Goal: Task Accomplishment & Management: Complete application form

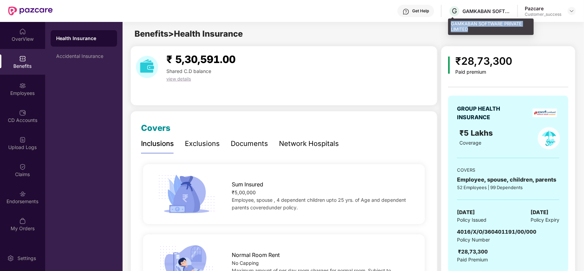
drag, startPoint x: 476, startPoint y: 31, endPoint x: 452, endPoint y: 23, distance: 25.6
click at [452, 23] on div "GAMKABAN SOFTWARE PRIVATE LIMITED" at bounding box center [491, 26] width 86 height 16
copy div "GAMKABAN SOFTWARE PRIVATE LIMITED"
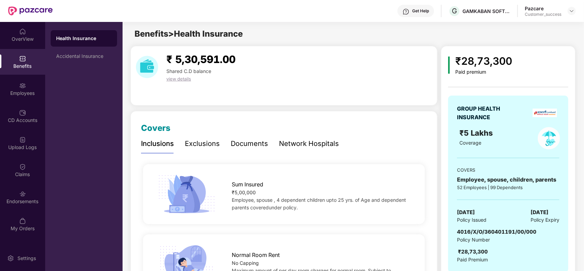
click at [540, 39] on div "Benefits > Health Insurance" at bounding box center [352, 33] width 460 height 13
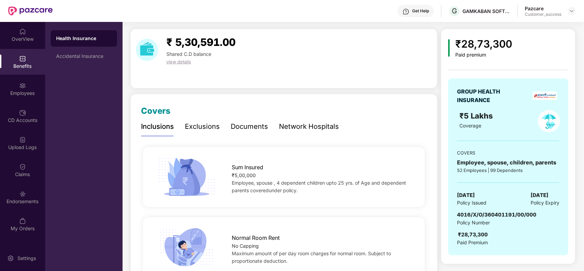
scroll to position [34, 0]
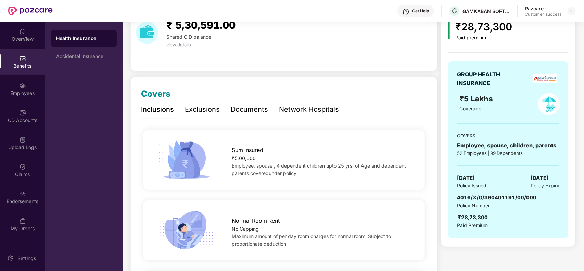
click at [241, 110] on div "Documents" at bounding box center [249, 109] width 37 height 11
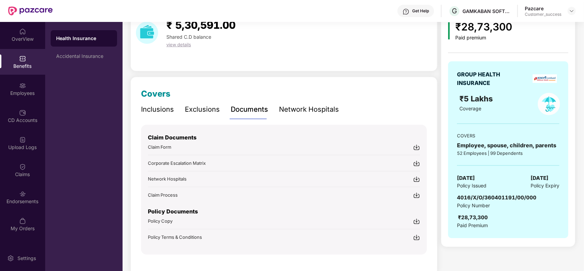
click at [416, 222] on img at bounding box center [416, 221] width 7 height 7
click at [91, 55] on div "Accidental Insurance" at bounding box center [83, 55] width 55 height 5
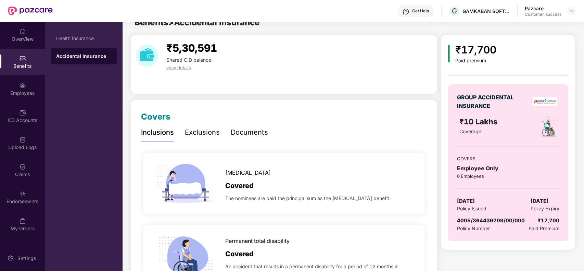
scroll to position [0, 0]
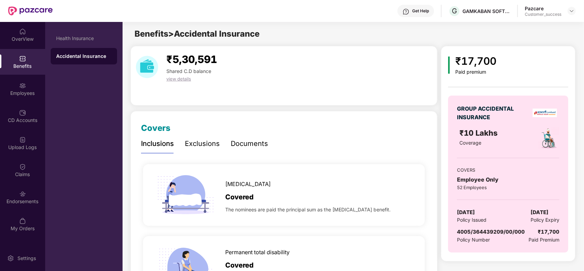
click at [239, 145] on div "Documents" at bounding box center [249, 143] width 37 height 11
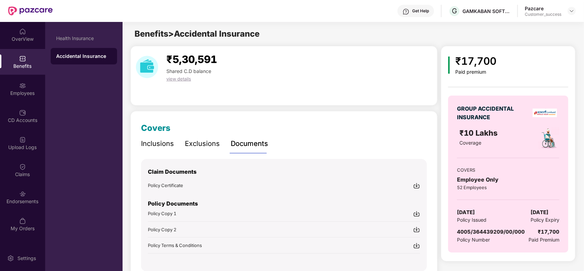
click at [415, 214] on img at bounding box center [416, 213] width 7 height 7
drag, startPoint x: 527, startPoint y: 231, endPoint x: 458, endPoint y: 231, distance: 69.1
click at [458, 231] on div "4005/364439209/00/000 Policy Number ₹17,700 Paid Premium" at bounding box center [508, 235] width 102 height 16
copy span "4005/364439209/00/000"
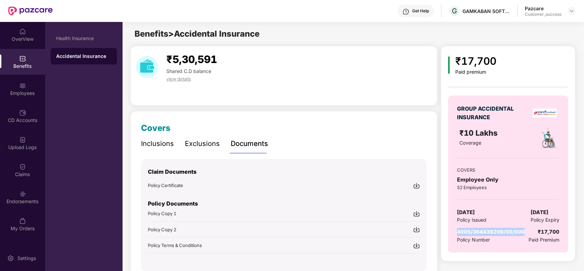
drag, startPoint x: 561, startPoint y: 210, endPoint x: 525, endPoint y: 211, distance: 35.9
click at [525, 211] on div "GROUP ACCIDENTAL INSURANCE ₹10 Lakhs Coverage COVERS Employee Only 52 Employees…" at bounding box center [508, 173] width 120 height 157
copy span "12 Oct 2025"
click at [87, 40] on div "Health Insurance" at bounding box center [83, 38] width 55 height 5
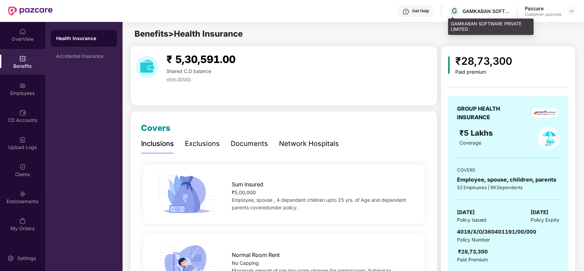
click at [473, 23] on div "GAMKABAN SOFTWARE PRIVATE LIMITED" at bounding box center [491, 26] width 86 height 16
copy div "GAMKABAN"
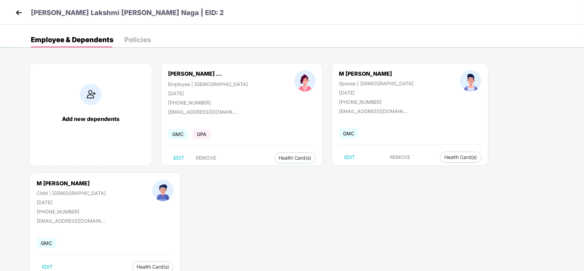
click at [16, 9] on img at bounding box center [19, 13] width 10 height 10
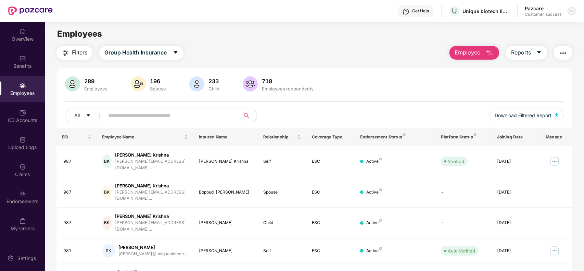
click at [572, 10] on img at bounding box center [570, 10] width 5 height 5
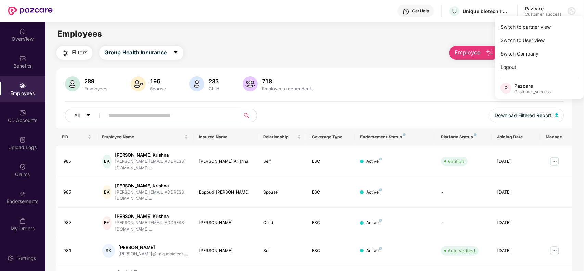
click at [572, 10] on img at bounding box center [570, 10] width 5 height 5
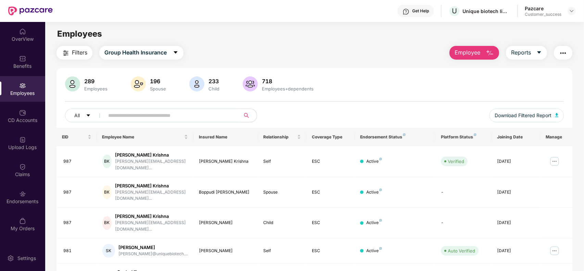
click at [539, 23] on main "Employees Filters Group Health Insurance Employee Reports 289 Employees 196 Spo…" at bounding box center [314, 157] width 538 height 271
click at [571, 11] on img at bounding box center [570, 10] width 5 height 5
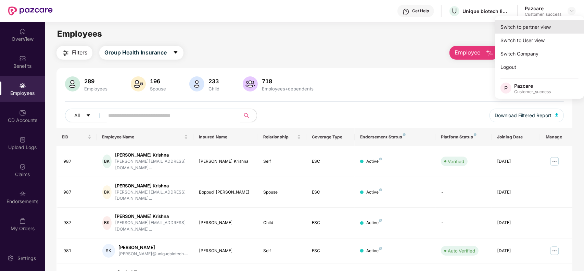
click at [546, 23] on div "Switch to partner view" at bounding box center [539, 26] width 89 height 13
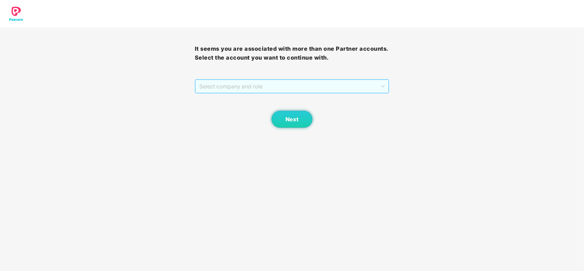
click at [262, 93] on span "Select company and role" at bounding box center [292, 86] width 186 height 13
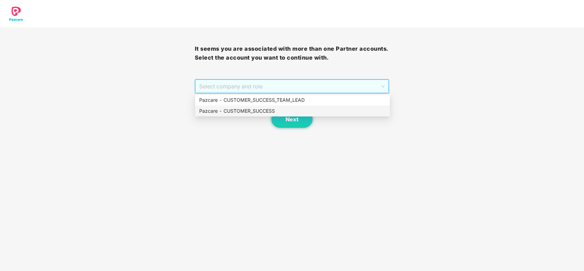
click at [247, 109] on div "Pazcare - CUSTOMER_SUCCESS" at bounding box center [292, 111] width 186 height 8
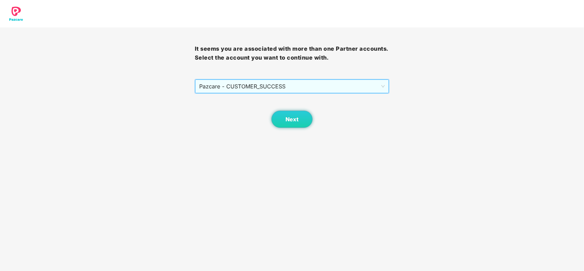
click at [247, 109] on div "Next" at bounding box center [292, 110] width 195 height 34
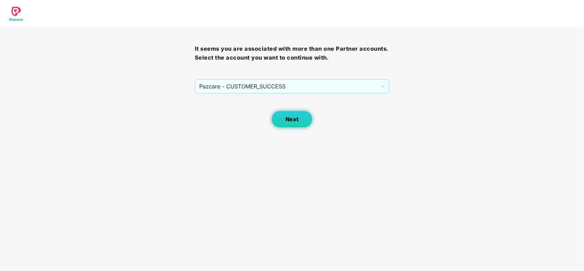
click at [298, 118] on button "Next" at bounding box center [291, 118] width 41 height 17
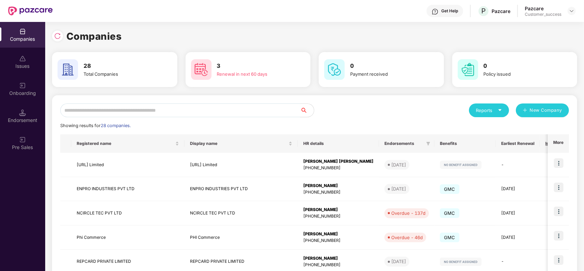
click at [108, 114] on input "text" at bounding box center [180, 110] width 240 height 14
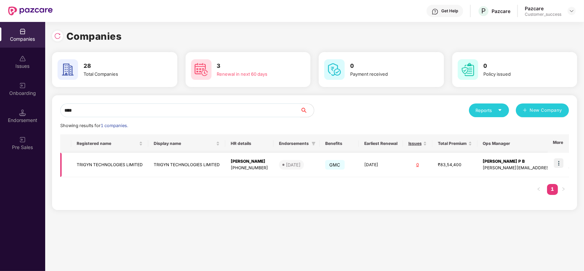
type input "****"
click at [558, 161] on img at bounding box center [558, 163] width 10 height 10
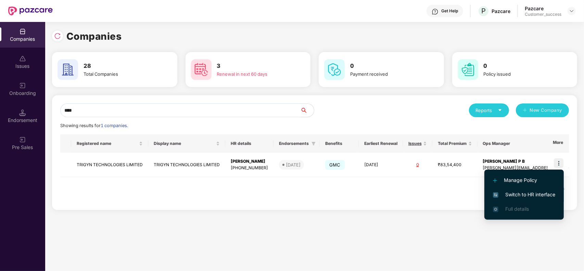
click at [523, 191] on span "Switch to HR interface" at bounding box center [524, 195] width 62 height 8
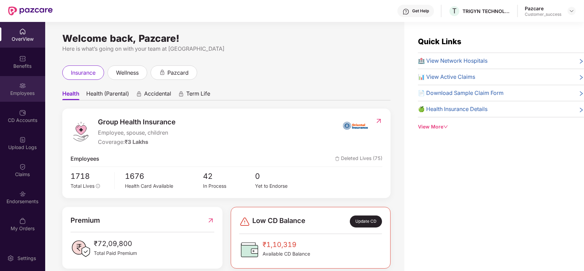
click at [35, 87] on div "Employees" at bounding box center [22, 89] width 45 height 26
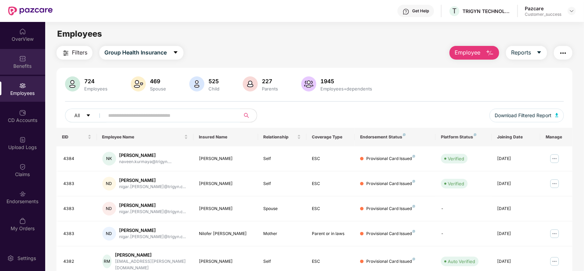
click at [26, 57] on img at bounding box center [22, 58] width 7 height 7
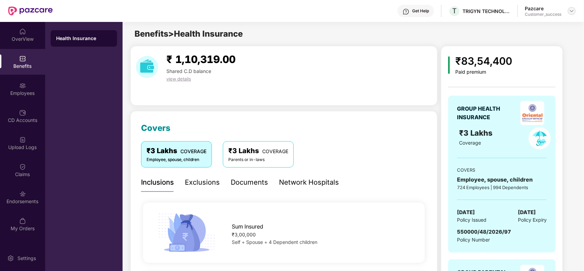
click at [570, 12] on img at bounding box center [570, 10] width 5 height 5
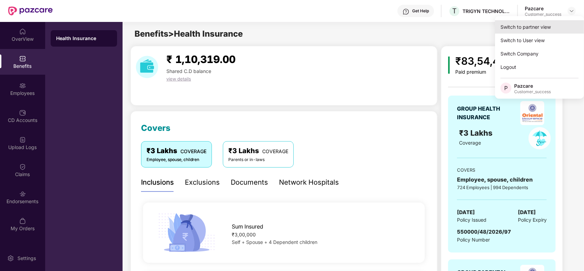
click at [526, 23] on div "Switch to partner view" at bounding box center [539, 26] width 89 height 13
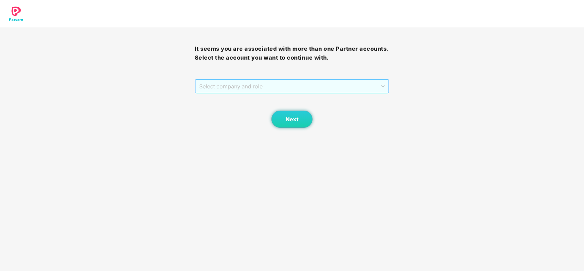
click at [257, 88] on span "Select company and role" at bounding box center [292, 86] width 186 height 13
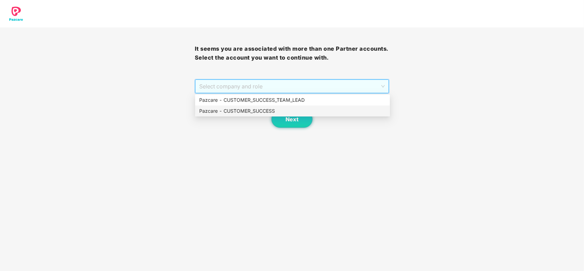
click at [250, 106] on div "Pazcare - CUSTOMER_SUCCESS" at bounding box center [292, 110] width 195 height 11
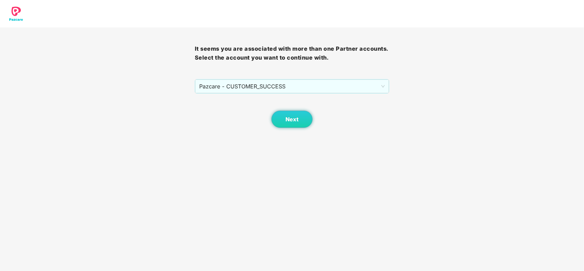
click at [250, 106] on div "Next" at bounding box center [292, 110] width 195 height 34
click at [284, 117] on button "Next" at bounding box center [291, 118] width 41 height 17
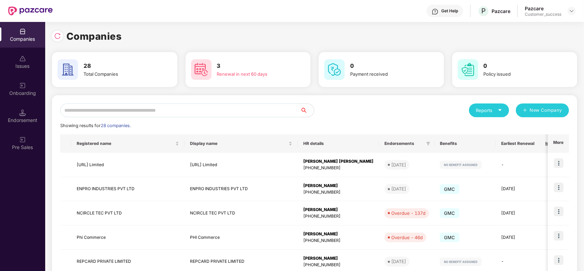
click at [185, 106] on input "text" at bounding box center [180, 110] width 240 height 14
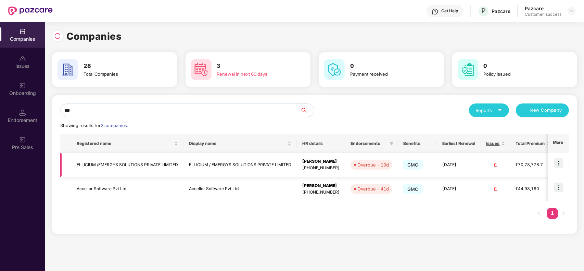
type input "***"
click at [557, 162] on img at bounding box center [558, 163] width 10 height 10
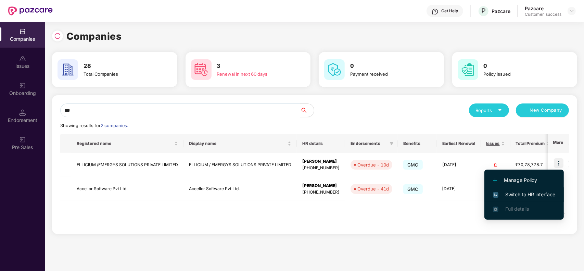
click at [522, 197] on span "Switch to HR interface" at bounding box center [524, 195] width 62 height 8
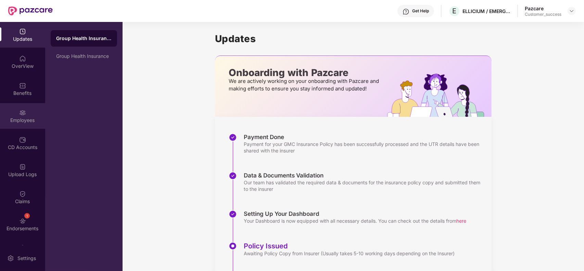
click at [26, 119] on div "Employees" at bounding box center [22, 120] width 45 height 7
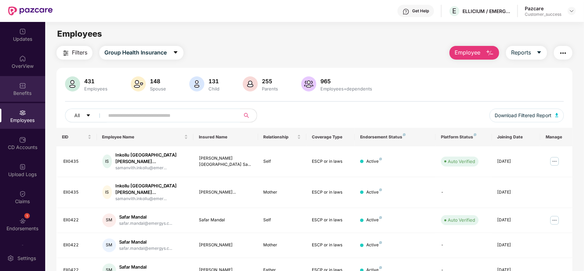
click at [25, 94] on div "Benefits" at bounding box center [22, 93] width 45 height 7
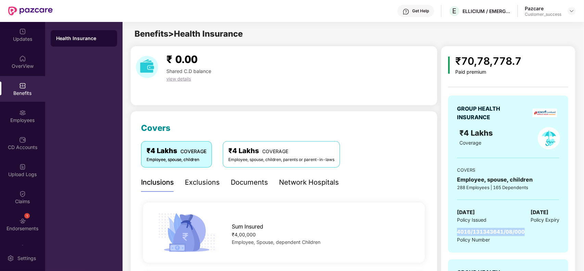
drag, startPoint x: 526, startPoint y: 233, endPoint x: 455, endPoint y: 233, distance: 70.5
click at [455, 233] on div "GROUP HEALTH INSURANCE ₹4 Lakhs Coverage COVERS Employee, spouse, children 288 …" at bounding box center [508, 173] width 120 height 157
copy span "4016/131343641/08/000"
click at [563, 85] on div "GROUP HEALTH INSURANCE ₹4 Lakhs Coverage COVERS Employee, spouse, children 288 …" at bounding box center [508, 255] width 120 height 351
click at [519, 82] on div "GROUP HEALTH INSURANCE ₹4 Lakhs Coverage COVERS Employee, spouse, children 288 …" at bounding box center [508, 255] width 120 height 351
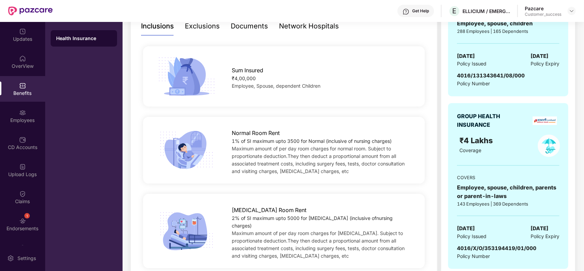
scroll to position [188, 0]
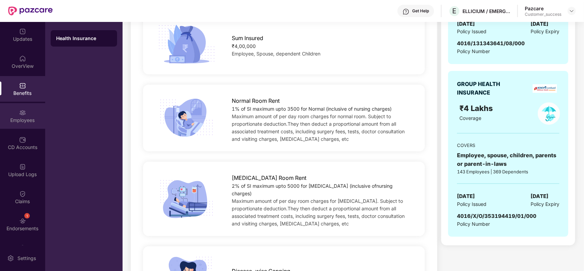
click at [17, 119] on div "Employees" at bounding box center [22, 120] width 45 height 7
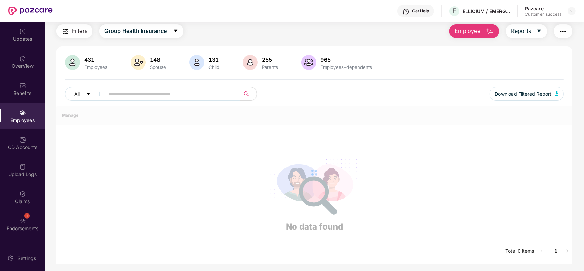
scroll to position [150, 0]
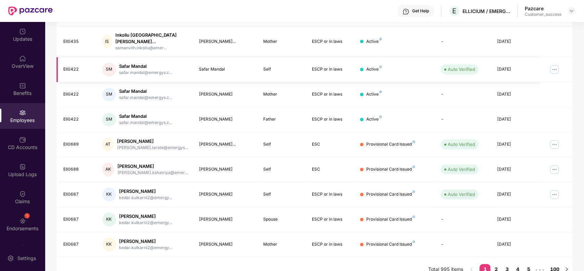
click at [568, 57] on td at bounding box center [556, 69] width 32 height 25
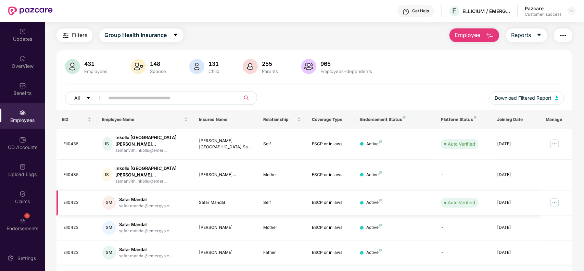
scroll to position [0, 0]
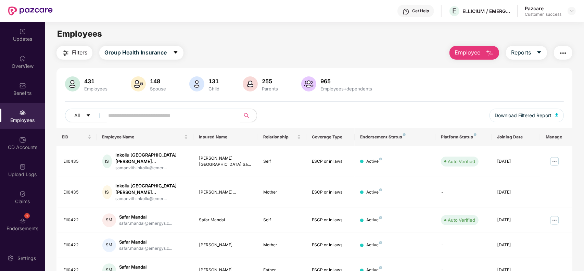
click at [481, 51] on button "Employee" at bounding box center [474, 53] width 50 height 14
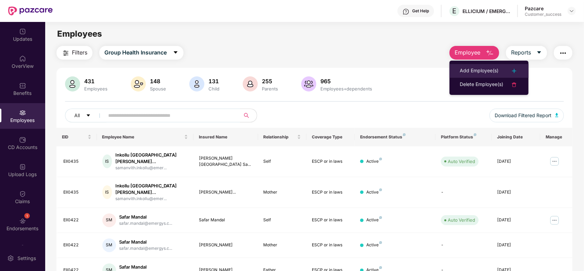
click at [466, 69] on div "Add Employee(s)" at bounding box center [478, 71] width 39 height 8
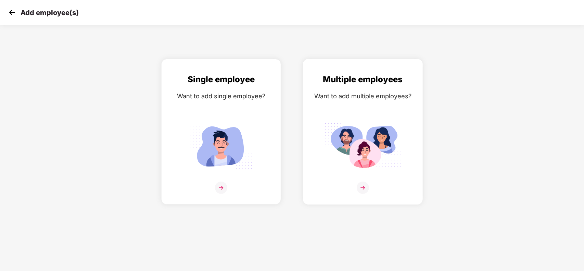
click at [365, 185] on img at bounding box center [362, 187] width 12 height 12
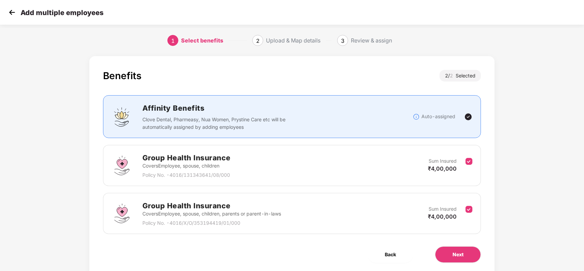
click at [9, 14] on img at bounding box center [12, 12] width 10 height 10
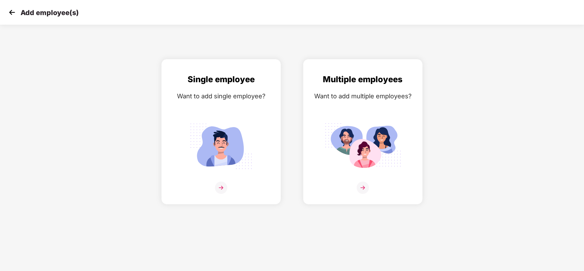
click at [16, 14] on img at bounding box center [12, 12] width 10 height 10
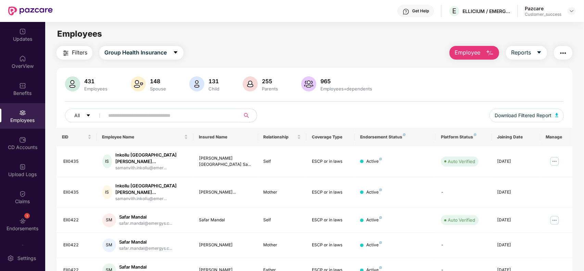
click at [144, 116] on input "text" at bounding box center [169, 115] width 123 height 10
paste input "*******"
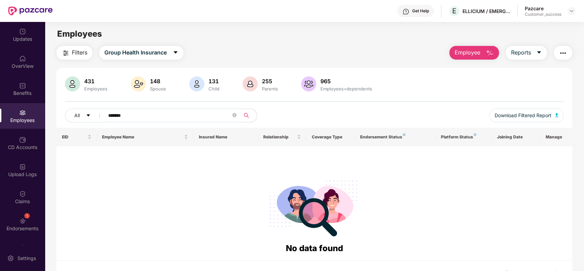
type input "*******"
click at [475, 54] on span "Employee" at bounding box center [467, 52] width 26 height 9
click at [158, 112] on input "*******" at bounding box center [169, 115] width 123 height 10
paste input "text"
type input "*******"
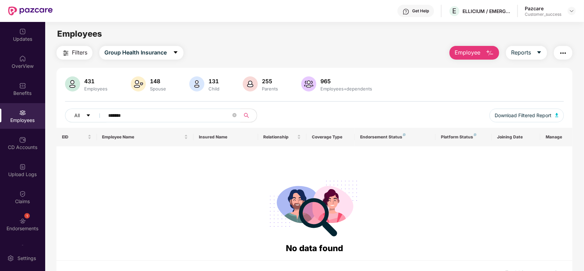
click at [158, 112] on input "*******" at bounding box center [169, 115] width 123 height 10
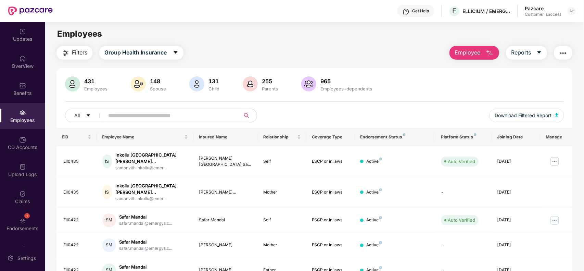
click at [463, 51] on span "Employee" at bounding box center [467, 52] width 26 height 9
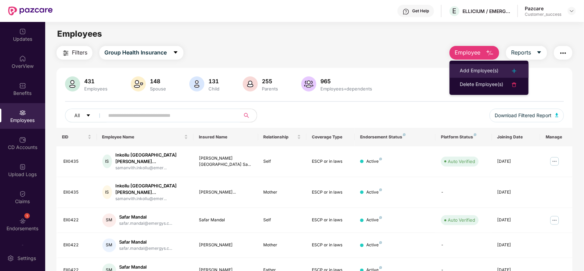
click at [472, 72] on div "Add Employee(s)" at bounding box center [478, 71] width 39 height 8
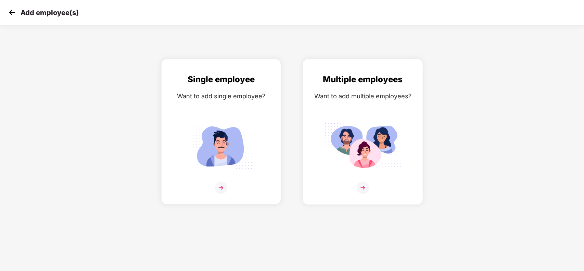
click at [363, 190] on img at bounding box center [362, 187] width 12 height 12
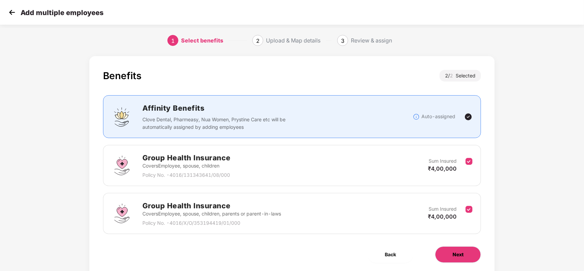
click at [454, 260] on button "Next" at bounding box center [458, 254] width 46 height 16
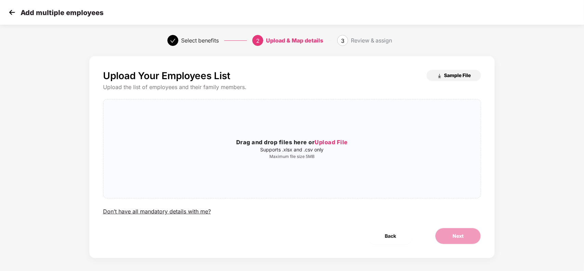
click at [454, 77] on span "Sample File" at bounding box center [457, 75] width 27 height 6
click at [453, 74] on span "Sample File" at bounding box center [457, 75] width 27 height 6
click at [389, 236] on span "Back" at bounding box center [389, 236] width 11 height 8
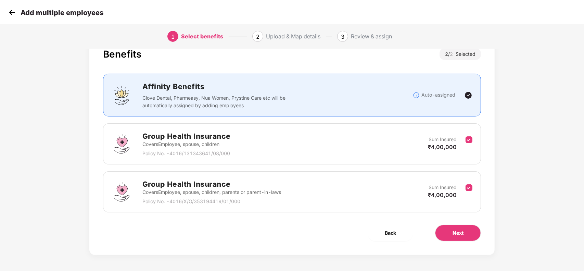
scroll to position [23, 0]
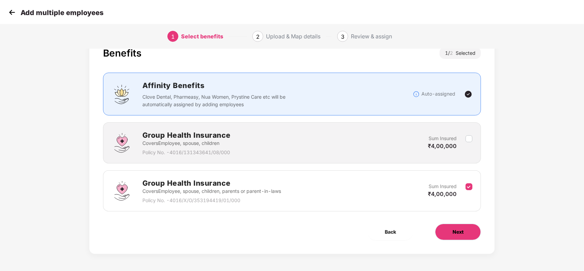
click at [454, 233] on span "Next" at bounding box center [457, 232] width 11 height 8
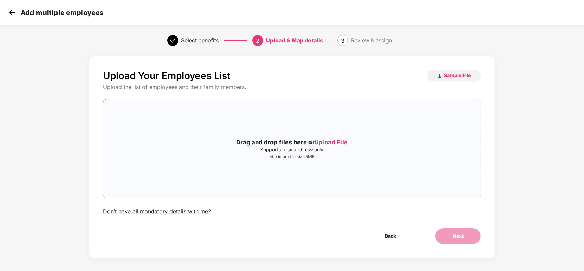
click at [335, 137] on div "Drag and drop files here or Upload File Supports .xlsx and .csv only Maximum fi…" at bounding box center [291, 149] width 377 height 88
click at [331, 143] on span "Upload File" at bounding box center [330, 142] width 33 height 7
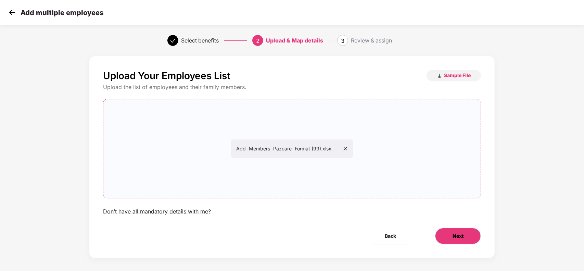
click at [453, 231] on button "Next" at bounding box center [458, 235] width 46 height 16
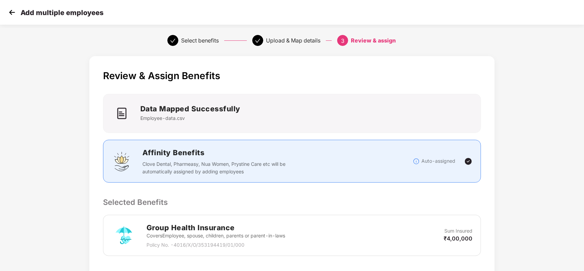
click at [438, 201] on p "Selected Benefits" at bounding box center [292, 202] width 378 height 12
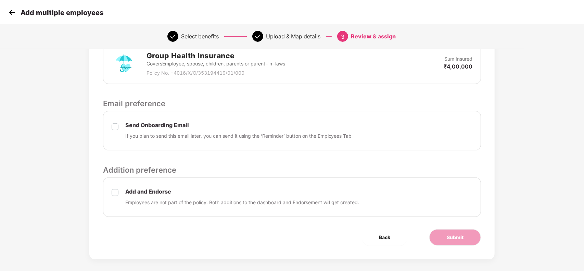
scroll to position [178, 0]
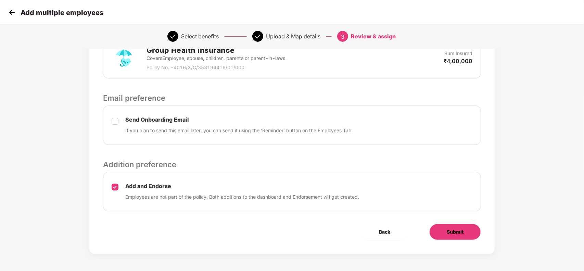
click at [479, 232] on button "Submit" at bounding box center [455, 231] width 52 height 16
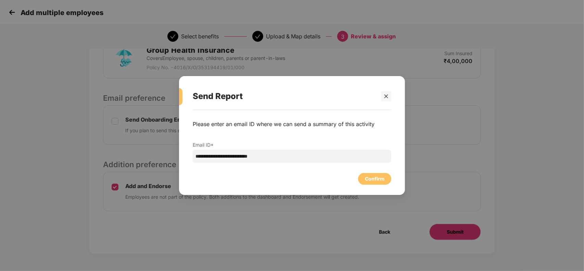
scroll to position [0, 0]
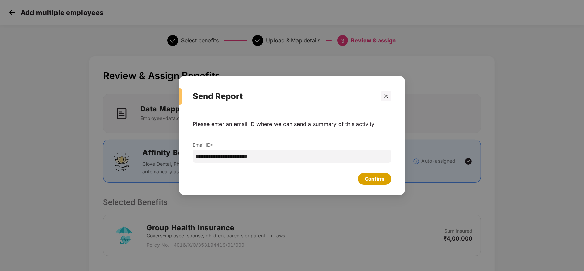
click at [379, 182] on div "Confirm" at bounding box center [374, 179] width 33 height 12
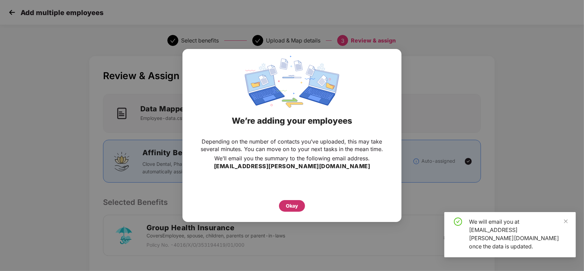
click at [292, 204] on div "Okay" at bounding box center [292, 206] width 12 height 8
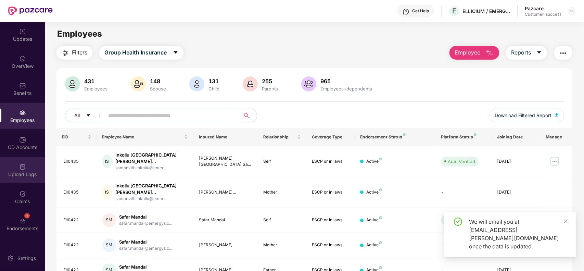
click at [31, 172] on div "Upload Logs" at bounding box center [22, 174] width 45 height 7
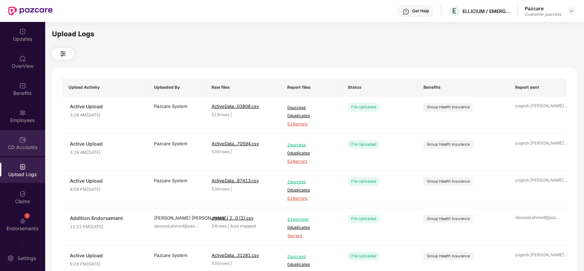
click at [24, 150] on div "CD Accounts" at bounding box center [22, 147] width 45 height 7
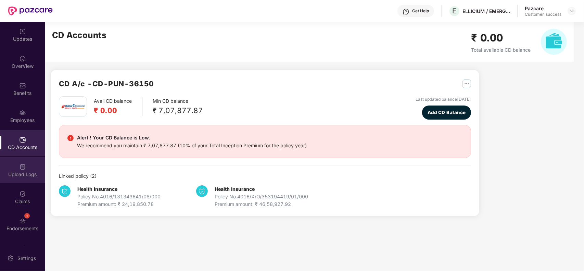
click at [26, 165] on div "Upload Logs" at bounding box center [22, 170] width 45 height 26
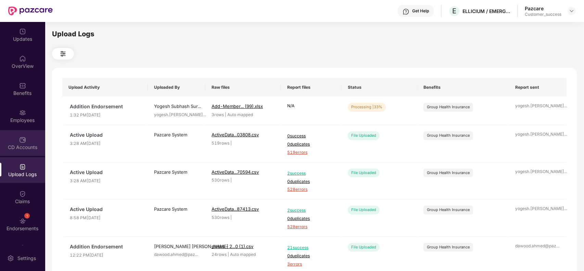
click at [27, 146] on div "CD Accounts" at bounding box center [22, 147] width 45 height 7
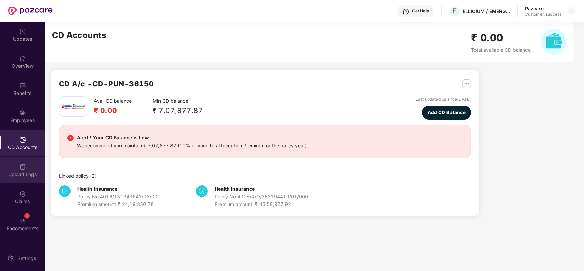
click at [29, 163] on div "Upload Logs" at bounding box center [22, 170] width 45 height 26
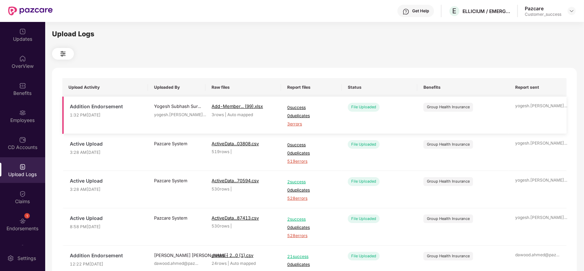
click at [293, 123] on span "3 errors" at bounding box center [311, 124] width 48 height 6
click at [19, 114] on img at bounding box center [22, 112] width 7 height 7
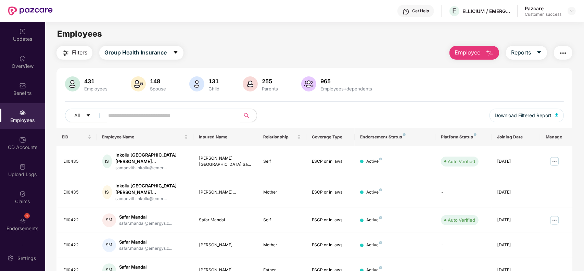
click at [477, 51] on span "Employee" at bounding box center [467, 52] width 26 height 9
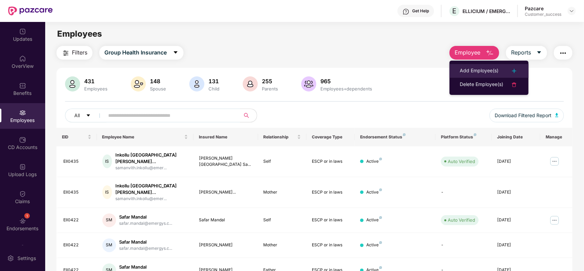
click at [477, 65] on li "Add Employee(s)" at bounding box center [488, 71] width 79 height 14
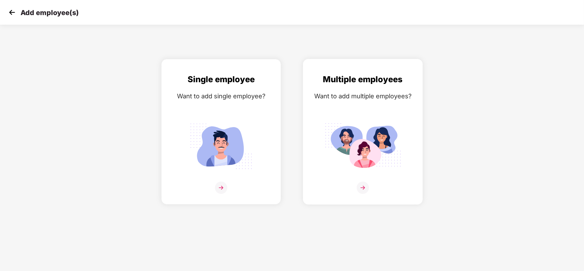
click at [368, 186] on img at bounding box center [362, 187] width 12 height 12
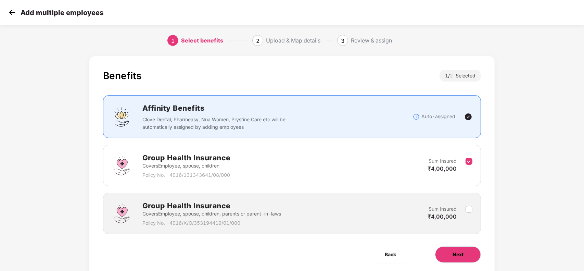
click at [460, 254] on span "Next" at bounding box center [457, 254] width 11 height 8
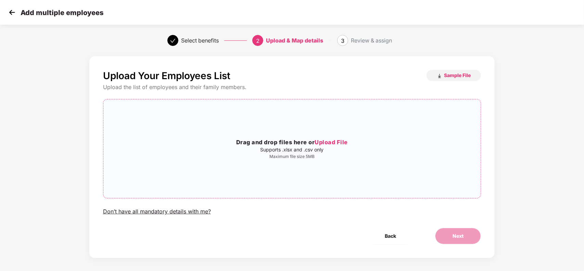
click at [331, 140] on span "Upload File" at bounding box center [330, 142] width 33 height 7
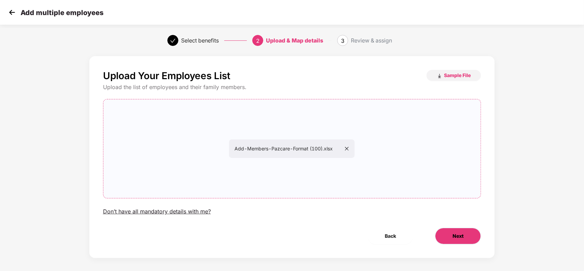
click at [457, 233] on span "Next" at bounding box center [457, 236] width 11 height 8
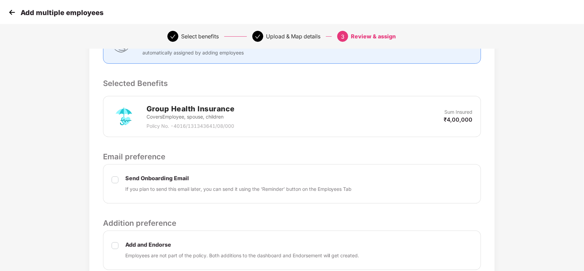
scroll to position [178, 0]
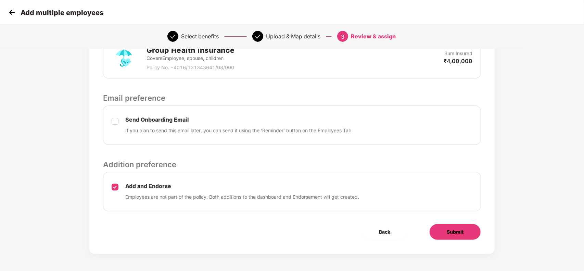
click at [466, 230] on button "Submit" at bounding box center [455, 231] width 52 height 16
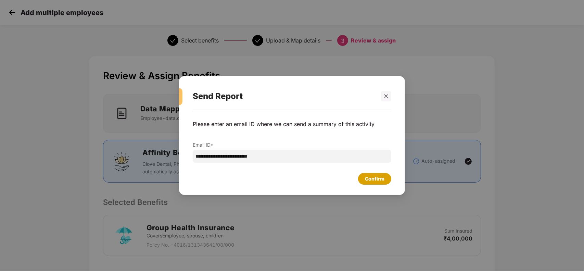
click at [382, 178] on div "Confirm" at bounding box center [374, 179] width 19 height 8
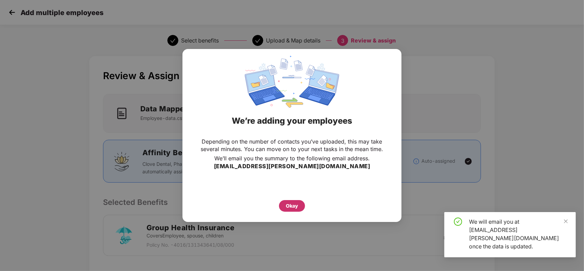
click at [298, 207] on div "Okay" at bounding box center [292, 206] width 26 height 12
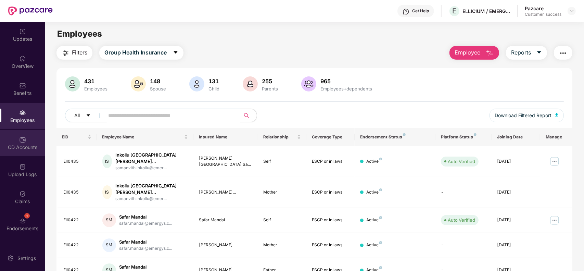
click at [34, 146] on div "CD Accounts" at bounding box center [22, 147] width 45 height 7
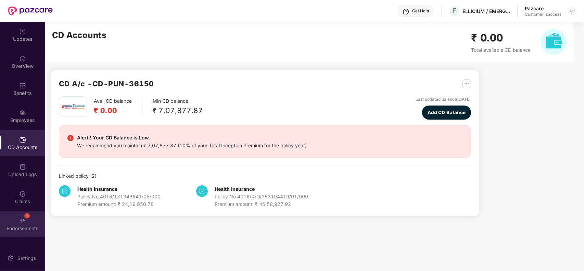
click at [30, 222] on div "1 Endorsements" at bounding box center [22, 224] width 45 height 26
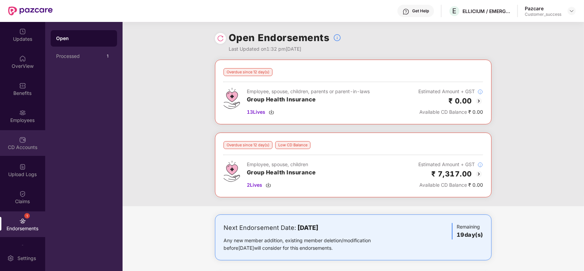
click at [23, 146] on div "CD Accounts" at bounding box center [22, 147] width 45 height 7
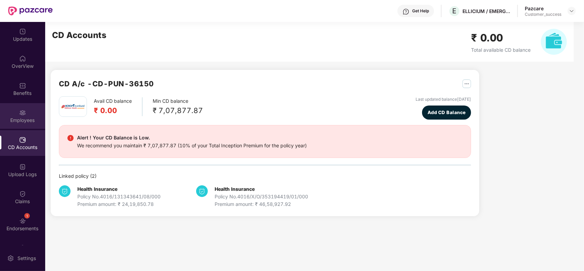
click at [24, 116] on div "Employees" at bounding box center [22, 116] width 45 height 26
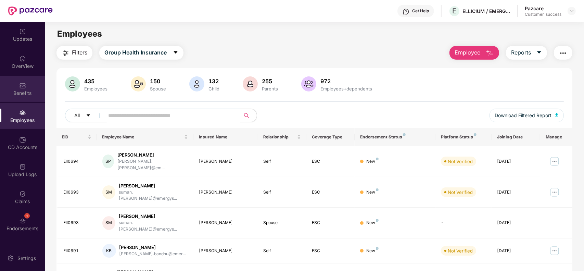
click at [25, 87] on img at bounding box center [22, 85] width 7 height 7
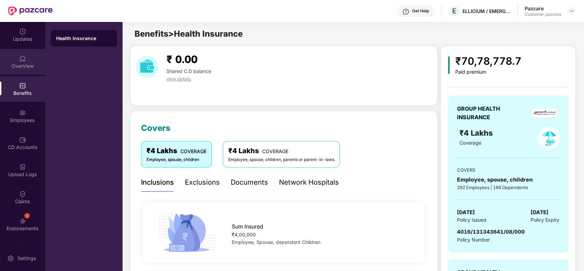
click at [24, 62] on div "OverView" at bounding box center [22, 62] width 45 height 26
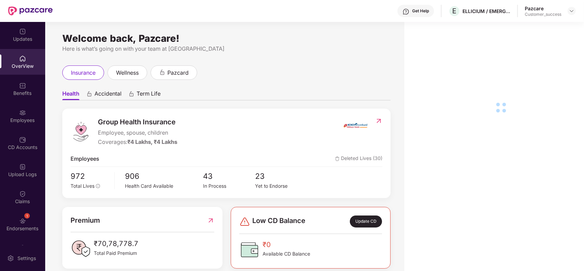
click at [35, 151] on div "CD Accounts" at bounding box center [22, 143] width 45 height 26
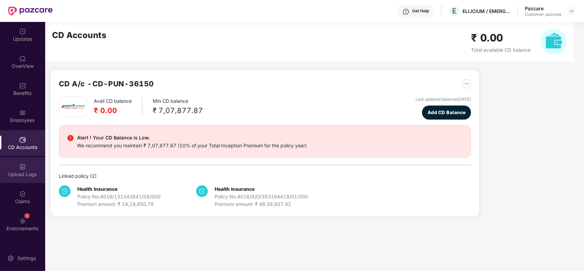
click at [30, 170] on div "Upload Logs" at bounding box center [22, 170] width 45 height 26
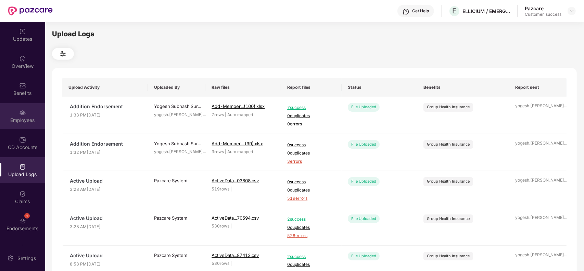
click at [23, 112] on img at bounding box center [22, 112] width 7 height 7
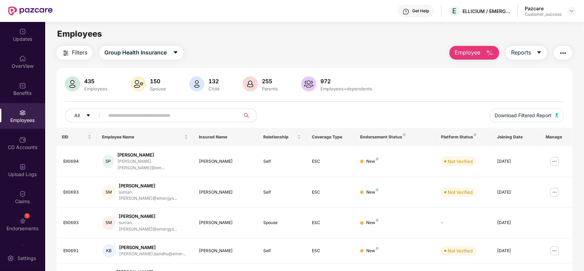
click at [471, 52] on span "Employee" at bounding box center [467, 52] width 26 height 9
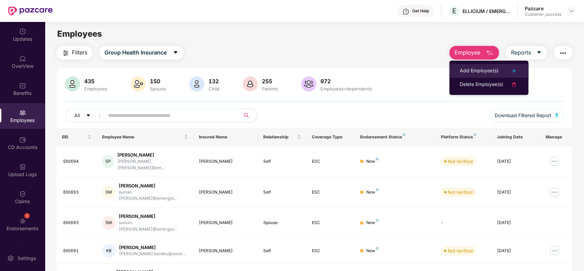
click at [473, 72] on div "Add Employee(s)" at bounding box center [478, 71] width 39 height 8
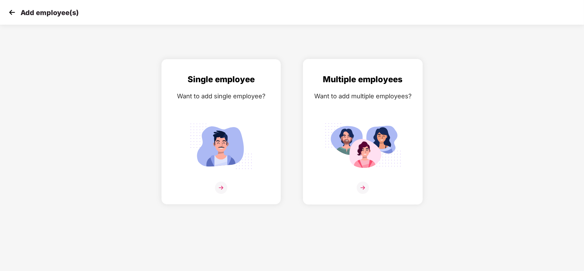
click at [367, 185] on img at bounding box center [362, 187] width 12 height 12
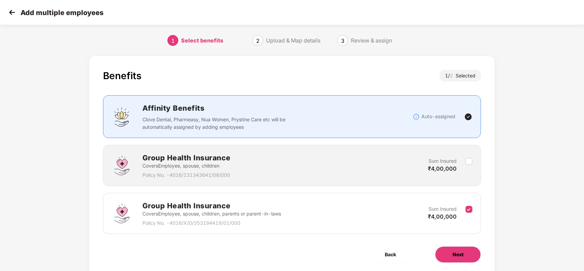
click at [466, 255] on button "Next" at bounding box center [458, 254] width 46 height 16
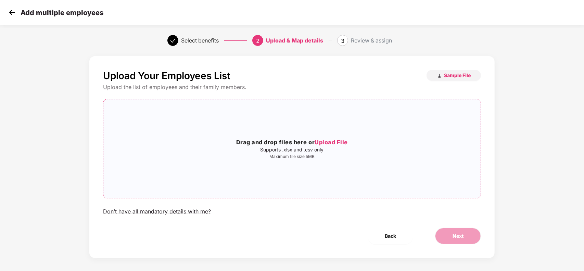
click at [328, 141] on span "Upload File" at bounding box center [330, 142] width 33 height 7
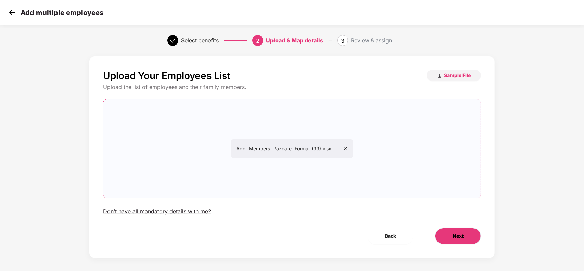
click at [457, 232] on span "Next" at bounding box center [457, 236] width 11 height 8
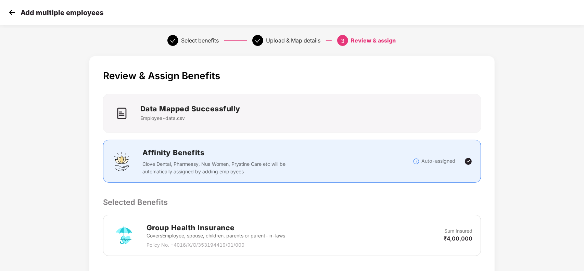
click at [421, 194] on div "Review & Assign Benefits Data Mapped Successfully Employee-data.csv Affinity Be…" at bounding box center [291, 243] width 405 height 375
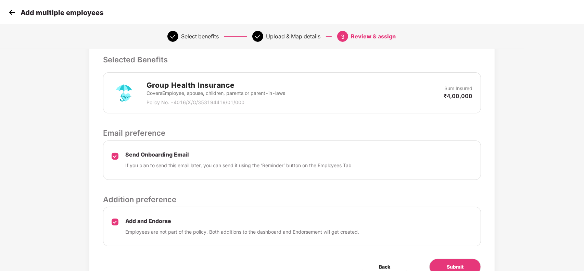
scroll to position [171, 0]
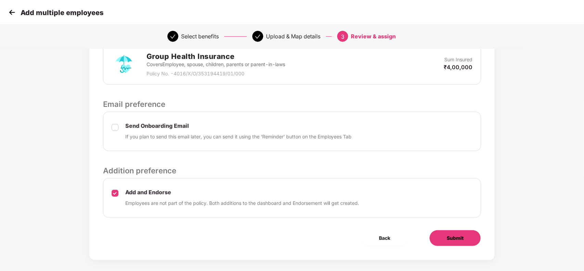
click at [454, 240] on span "Submit" at bounding box center [454, 238] width 17 height 8
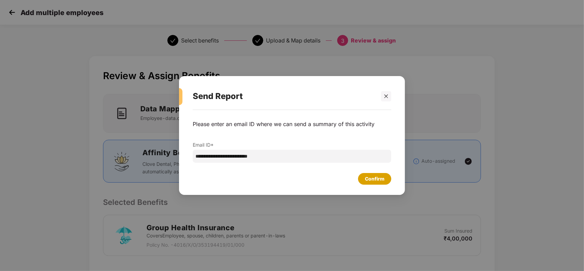
click at [380, 180] on div "Confirm" at bounding box center [374, 179] width 19 height 8
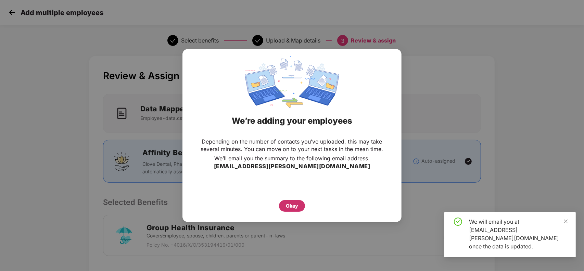
click at [290, 202] on div "Okay" at bounding box center [292, 206] width 12 height 8
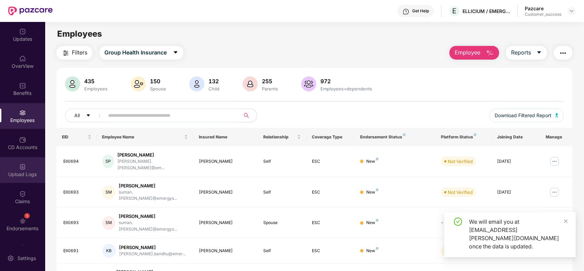
click at [26, 176] on div "Upload Logs" at bounding box center [22, 174] width 45 height 7
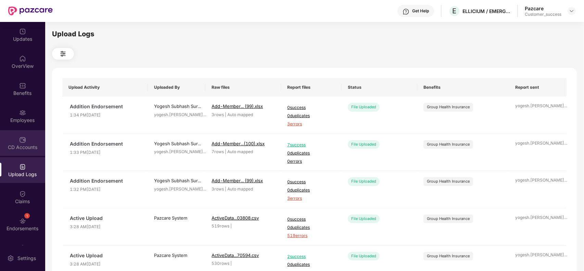
click at [25, 139] on div "CD Accounts" at bounding box center [22, 143] width 45 height 26
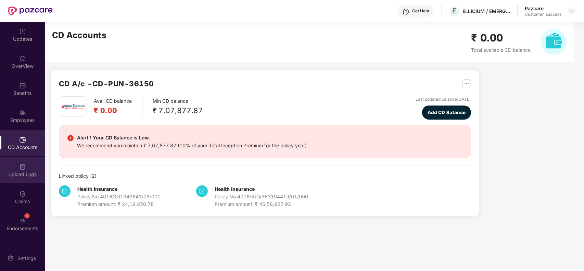
click at [28, 182] on div "Upload Logs" at bounding box center [22, 170] width 45 height 26
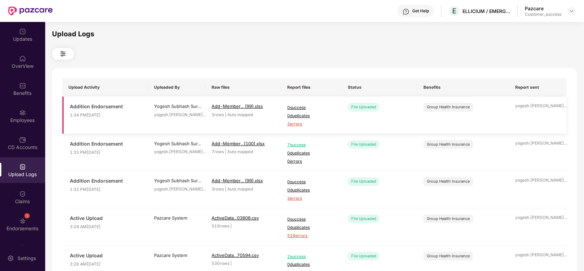
click at [297, 124] on span "3 errors" at bounding box center [311, 124] width 48 height 6
click at [23, 116] on div "Employees" at bounding box center [22, 116] width 45 height 26
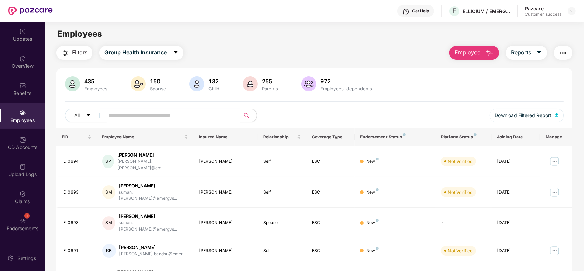
click at [471, 46] on button "Employee" at bounding box center [474, 53] width 50 height 14
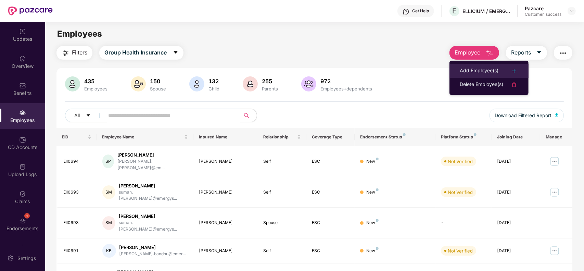
click at [477, 70] on div "Add Employee(s)" at bounding box center [478, 71] width 39 height 8
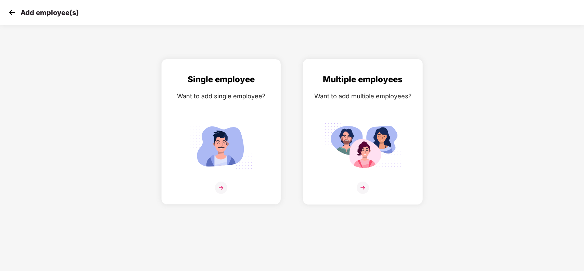
click at [372, 180] on div "Multiple employees Want to add multiple employees?" at bounding box center [362, 137] width 105 height 129
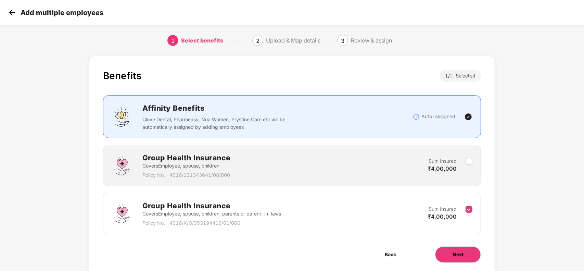
click at [458, 252] on span "Next" at bounding box center [457, 254] width 11 height 8
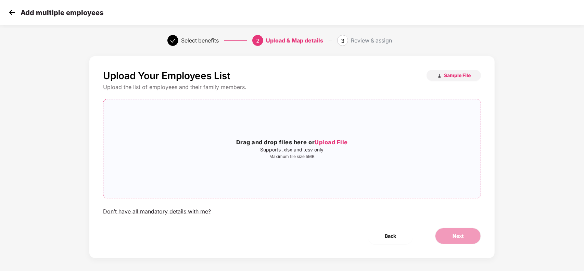
click at [325, 142] on span "Upload File" at bounding box center [330, 142] width 33 height 7
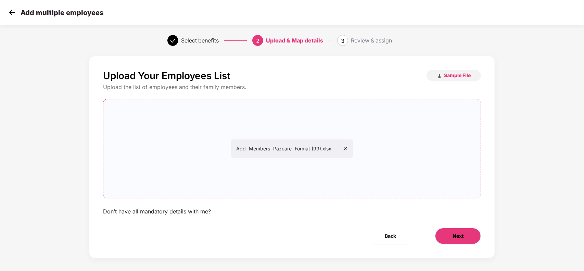
click at [450, 235] on button "Next" at bounding box center [458, 235] width 46 height 16
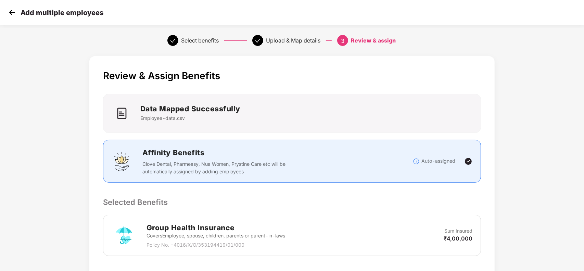
click at [416, 202] on p "Selected Benefits" at bounding box center [292, 202] width 378 height 12
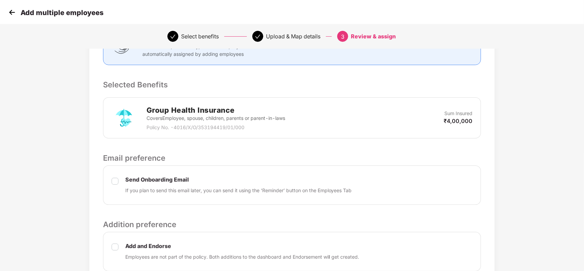
scroll to position [178, 0]
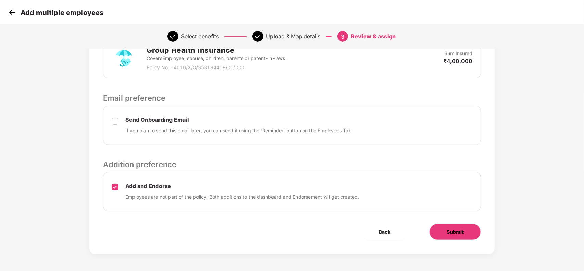
click at [453, 234] on span "Submit" at bounding box center [454, 232] width 17 height 8
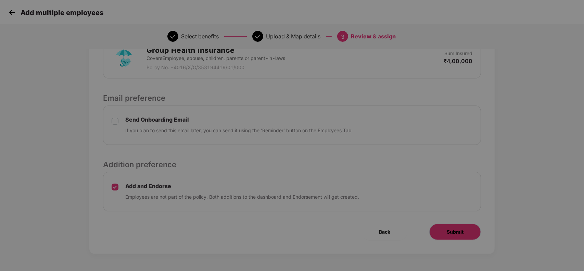
scroll to position [0, 0]
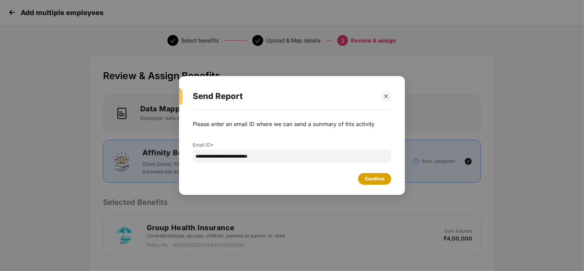
click at [375, 178] on div "Confirm" at bounding box center [374, 179] width 19 height 8
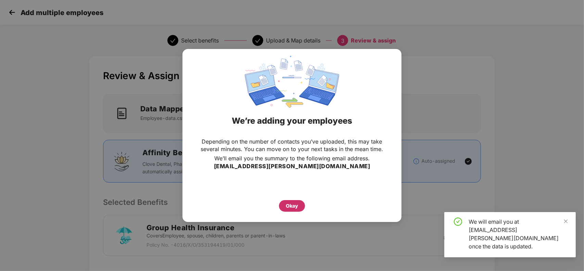
click at [290, 209] on div "Okay" at bounding box center [292, 206] width 12 height 8
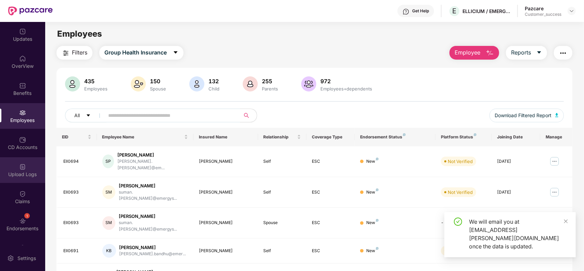
click at [33, 171] on div "Upload Logs" at bounding box center [22, 174] width 45 height 7
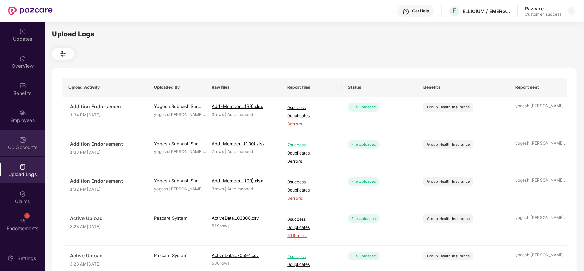
click at [25, 137] on div "CD Accounts" at bounding box center [22, 143] width 45 height 26
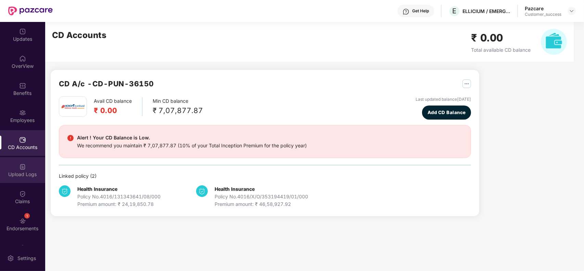
click at [29, 168] on div "Upload Logs" at bounding box center [22, 170] width 45 height 26
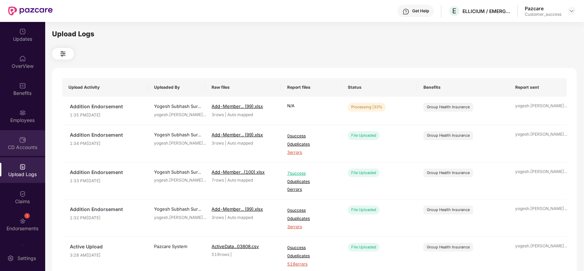
click at [28, 150] on div "CD Accounts" at bounding box center [22, 147] width 45 height 7
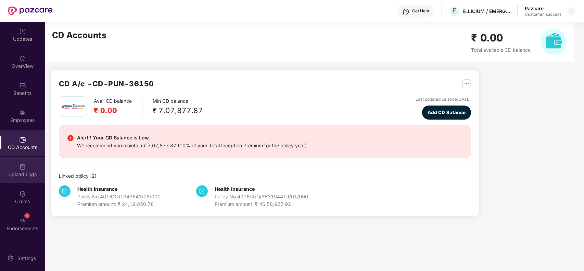
click at [30, 173] on div "Upload Logs" at bounding box center [22, 174] width 45 height 7
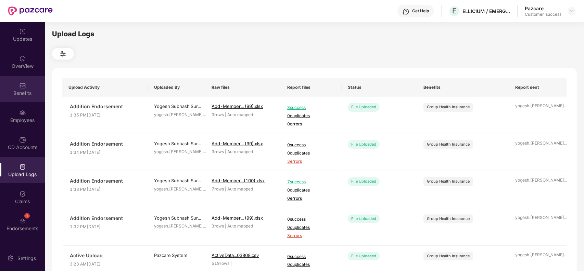
click at [19, 92] on div "Benefits" at bounding box center [22, 93] width 45 height 7
